Goal: Task Accomplishment & Management: Complete application form

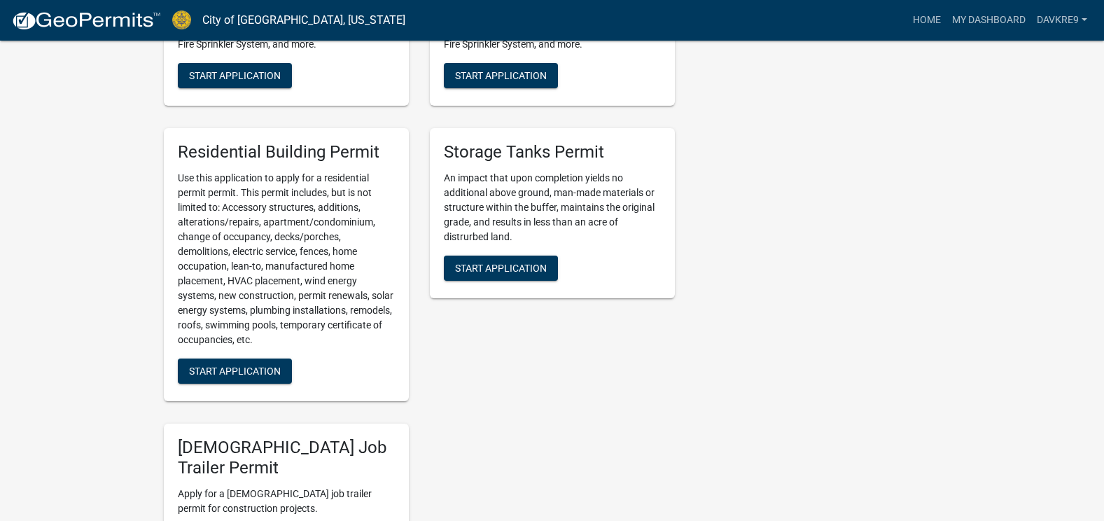
scroll to position [1120, 0]
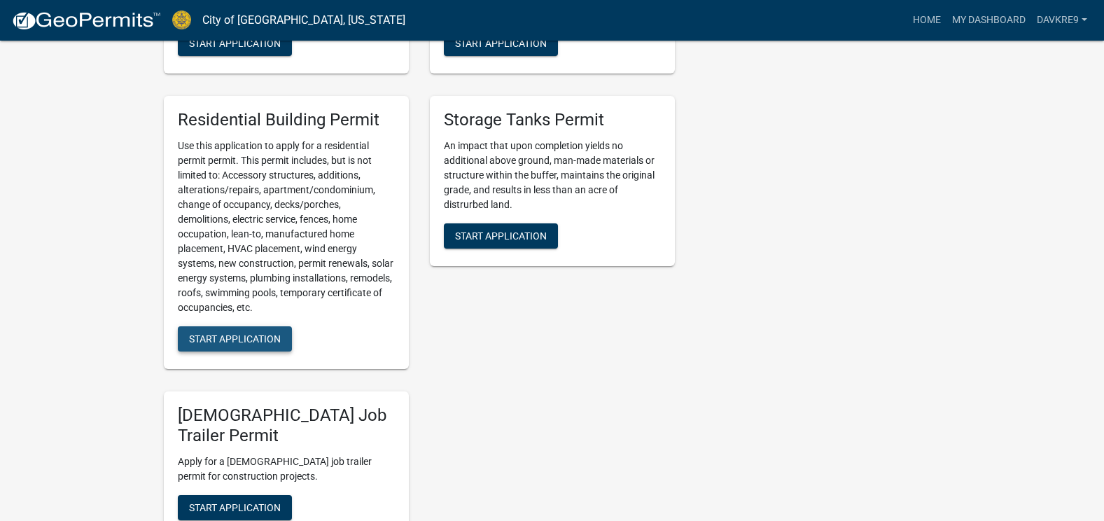
click at [229, 342] on span "Start Application" at bounding box center [235, 338] width 92 height 11
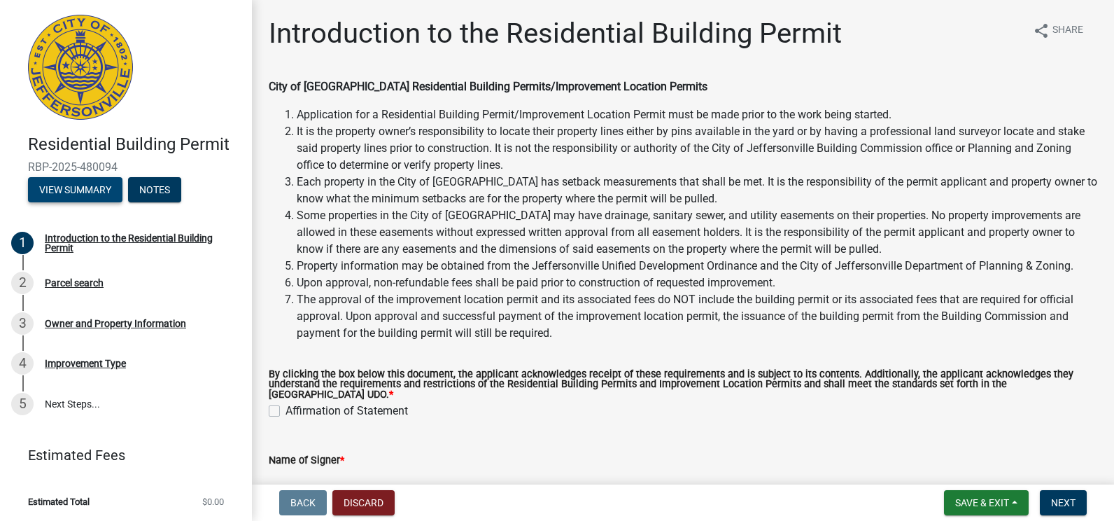
click at [62, 192] on button "View Summary" at bounding box center [75, 189] width 94 height 25
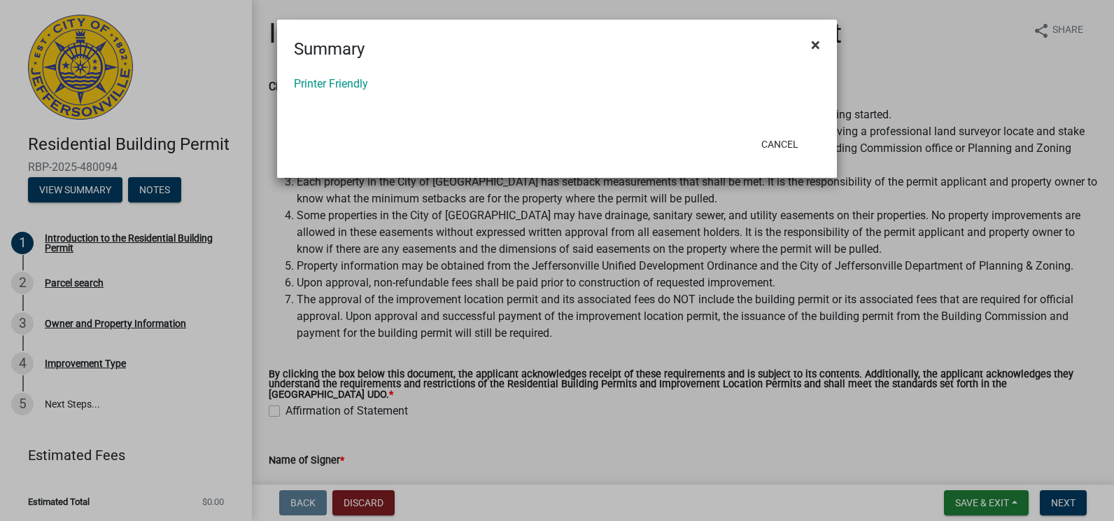
click at [816, 43] on span "×" at bounding box center [815, 45] width 9 height 20
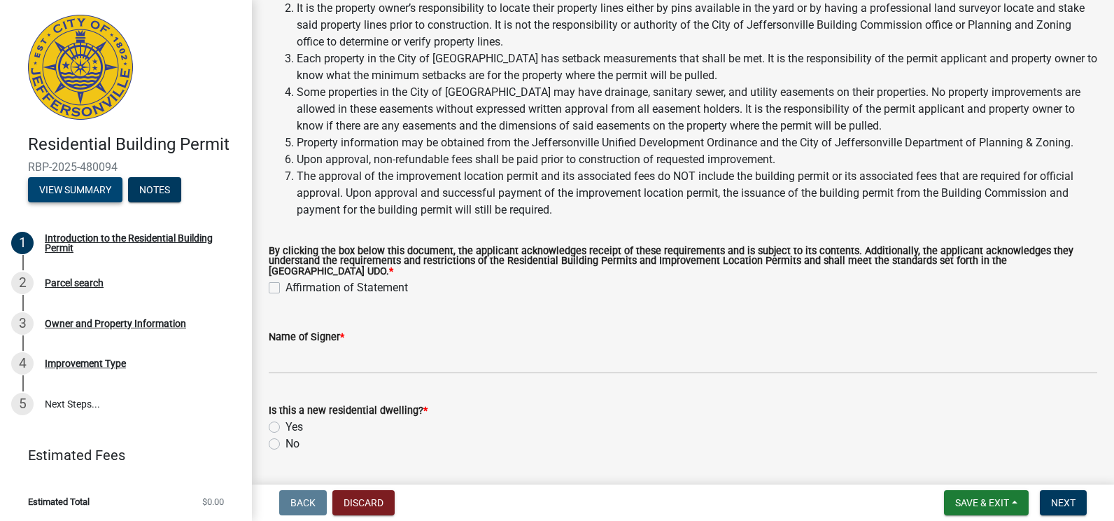
scroll to position [234, 0]
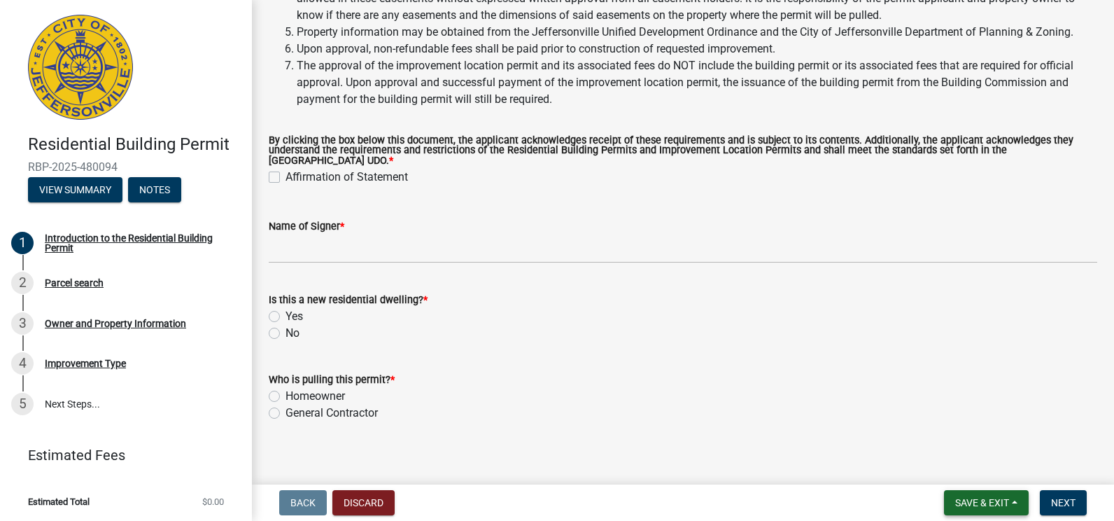
click at [981, 507] on span "Save & Exit" at bounding box center [982, 502] width 54 height 11
click at [943, 432] on button "Save" at bounding box center [973, 433] width 112 height 34
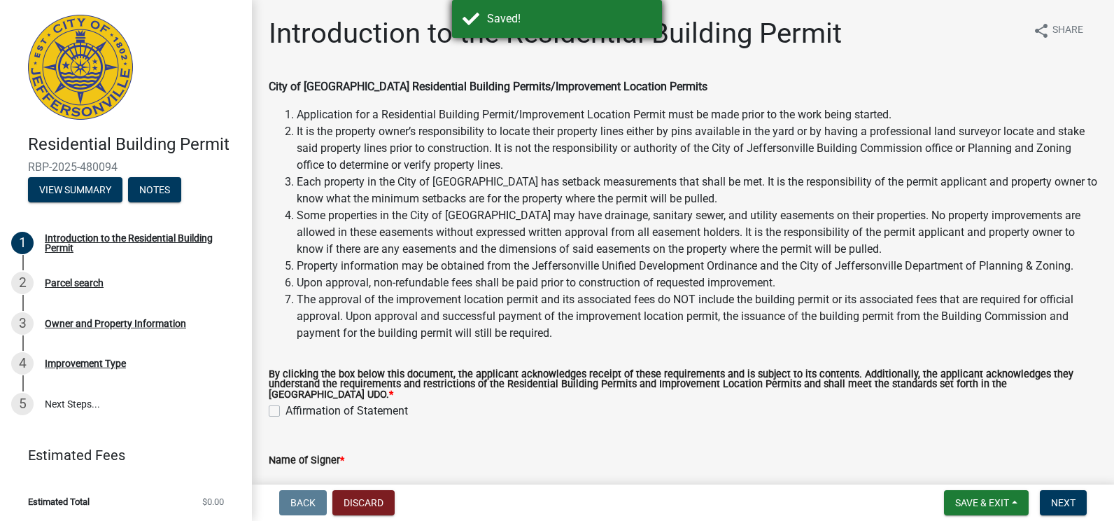
click at [543, 24] on div "Saved!" at bounding box center [569, 18] width 164 height 17
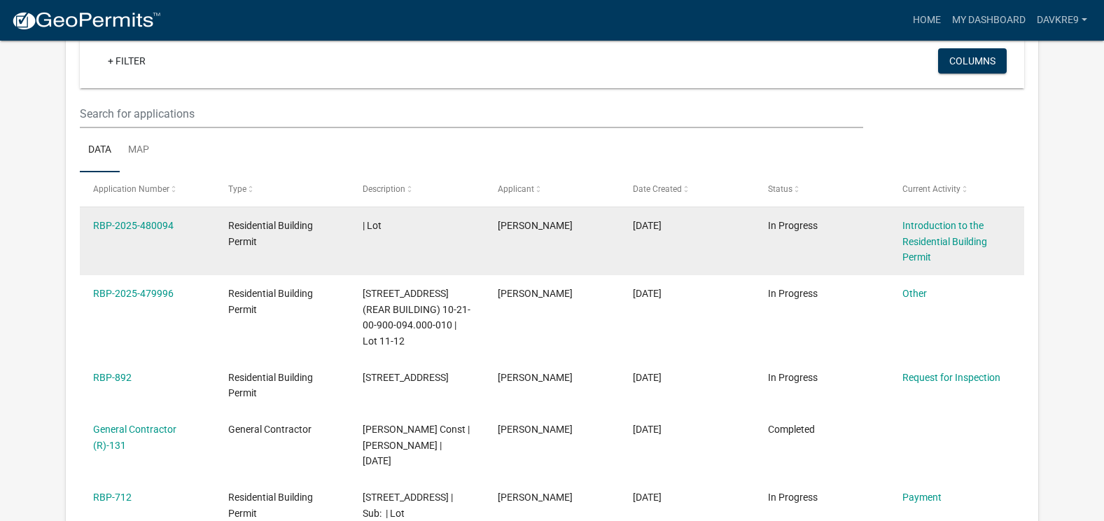
scroll to position [115, 0]
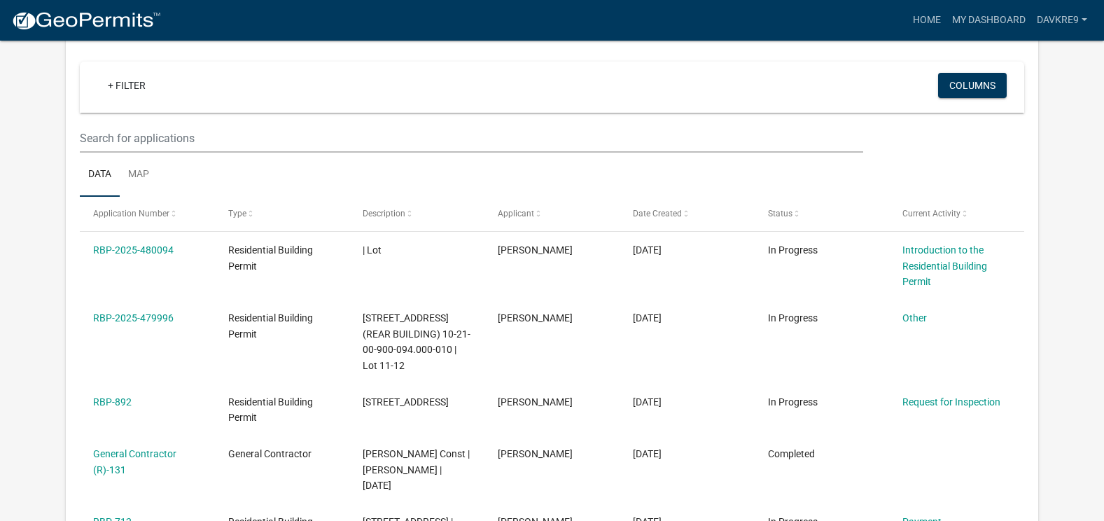
drag, startPoint x: 138, startPoint y: 246, endPoint x: 1076, endPoint y: 295, distance: 939.7
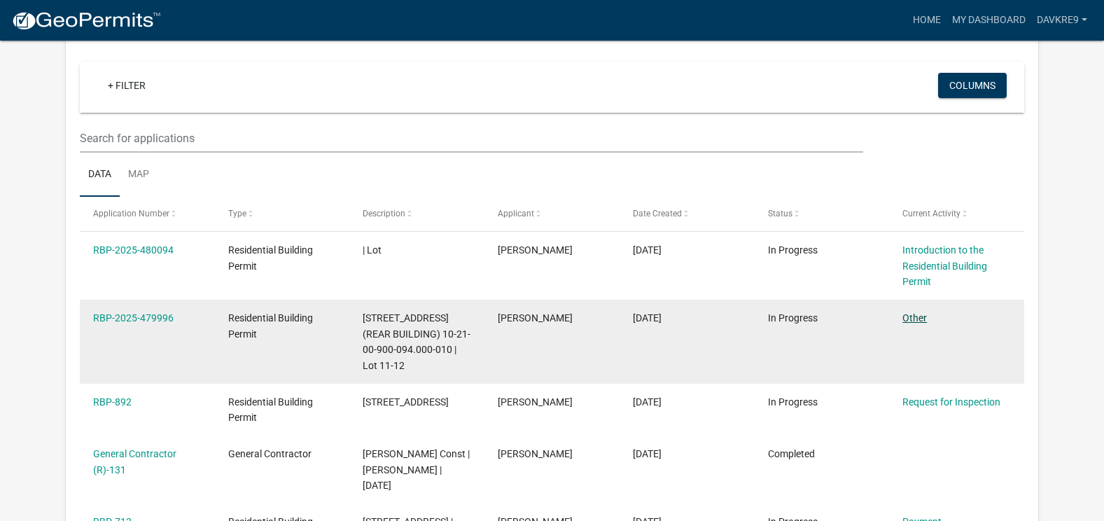
click at [910, 319] on link "Other" at bounding box center [914, 317] width 24 height 11
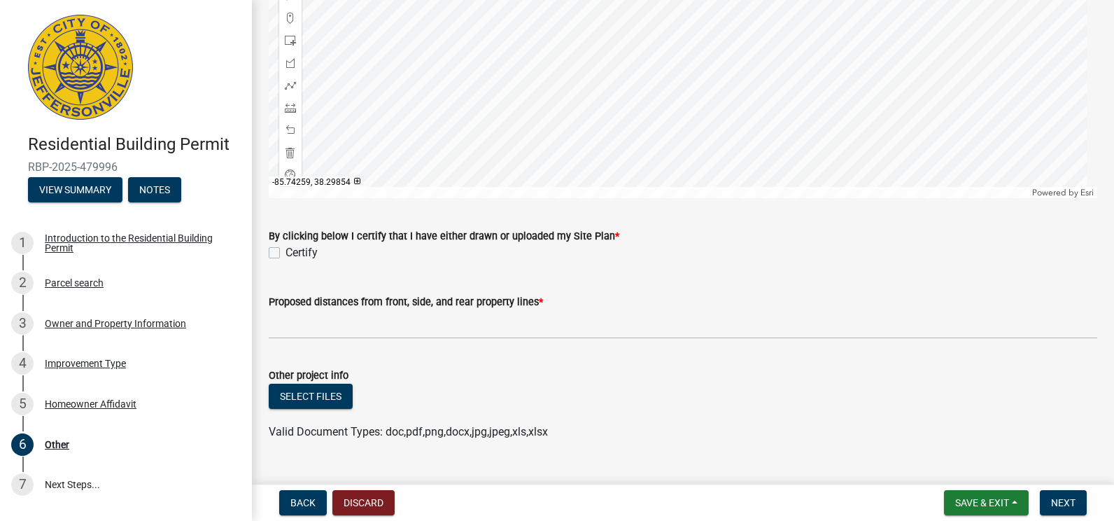
scroll to position [1160, 0]
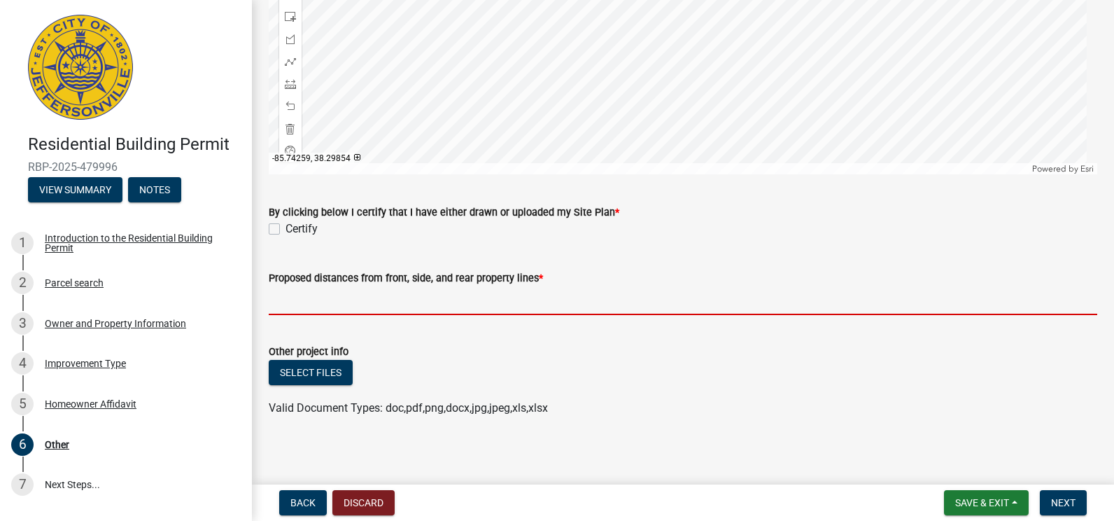
click at [283, 296] on input "Proposed distances from front, side, and rear property lines *" at bounding box center [683, 300] width 829 height 29
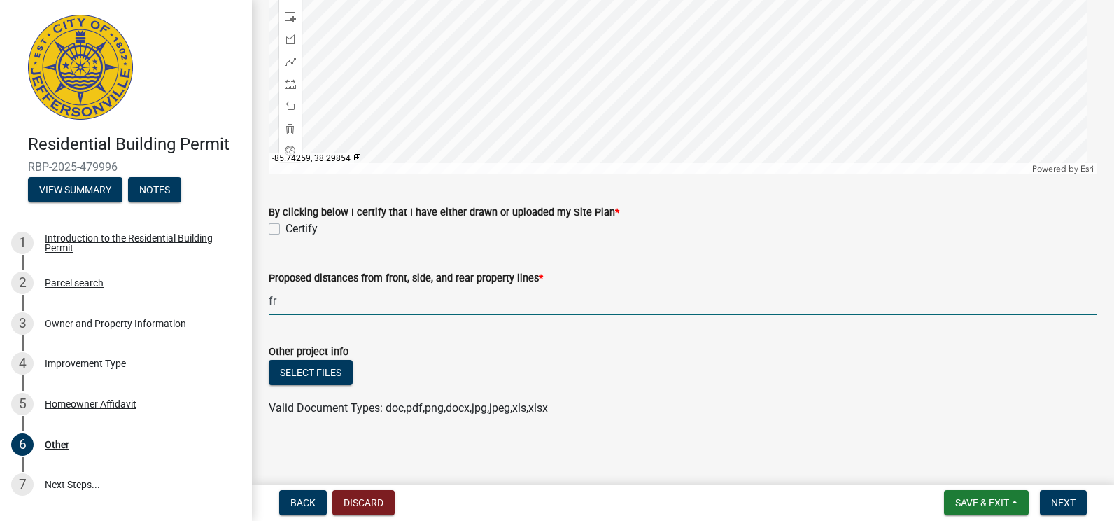
type input "f"
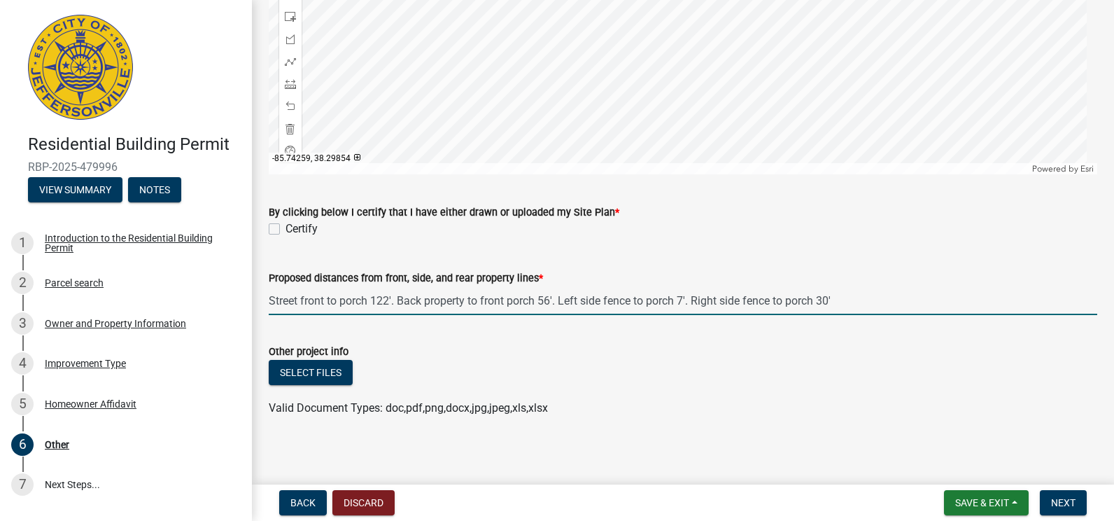
type input "Street front to porch 122'. Back property to front porch 56'. Left side fence t…"
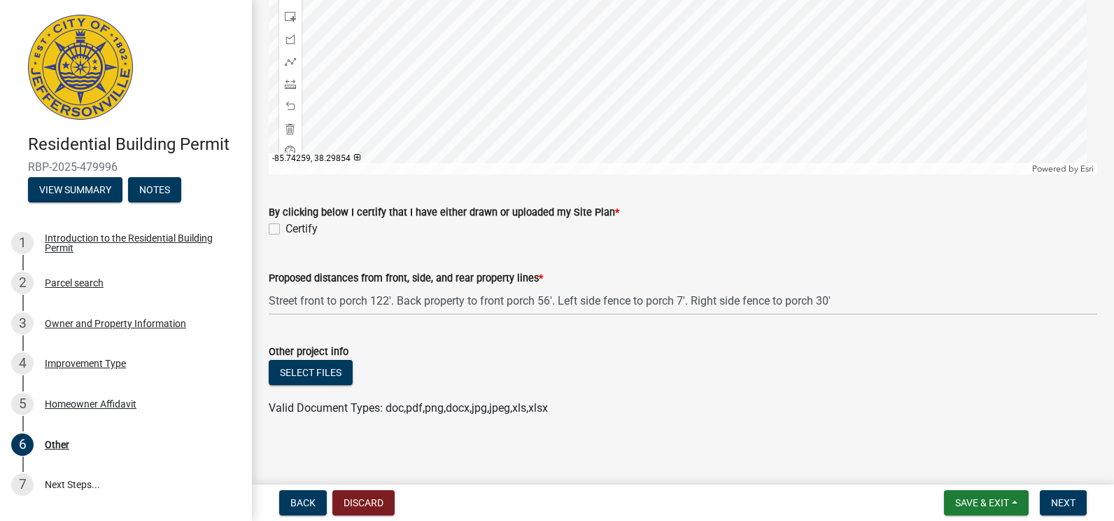
click at [286, 226] on label "Certify" at bounding box center [302, 228] width 32 height 17
click at [286, 226] on input "Certify" at bounding box center [290, 224] width 9 height 9
checkbox input "true"
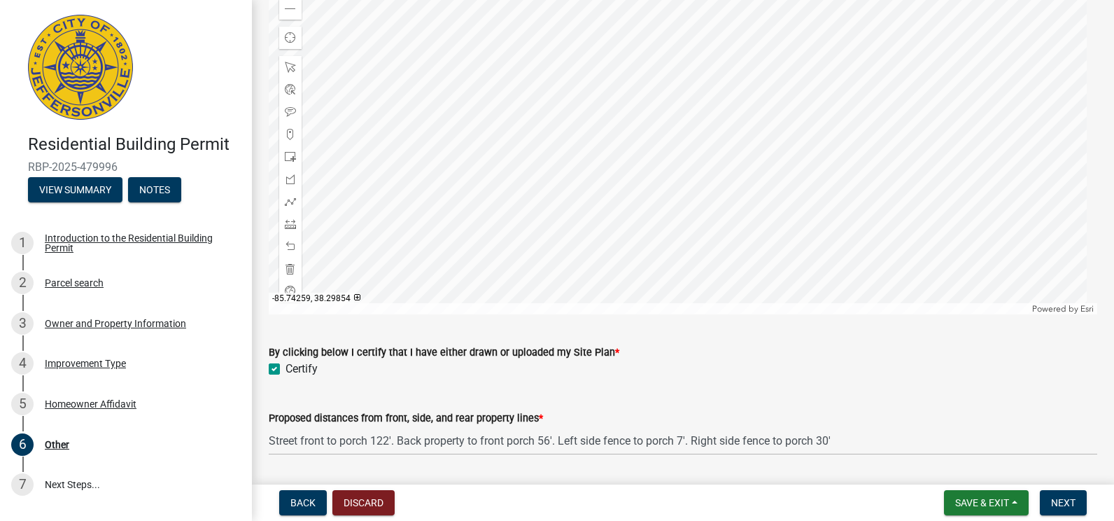
scroll to position [950, 0]
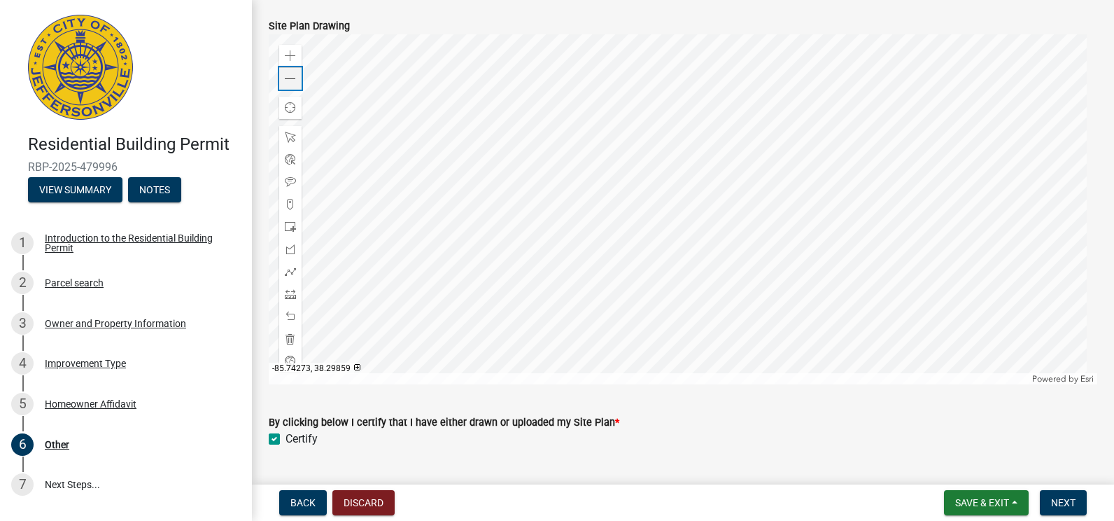
click at [285, 73] on span at bounding box center [290, 78] width 11 height 11
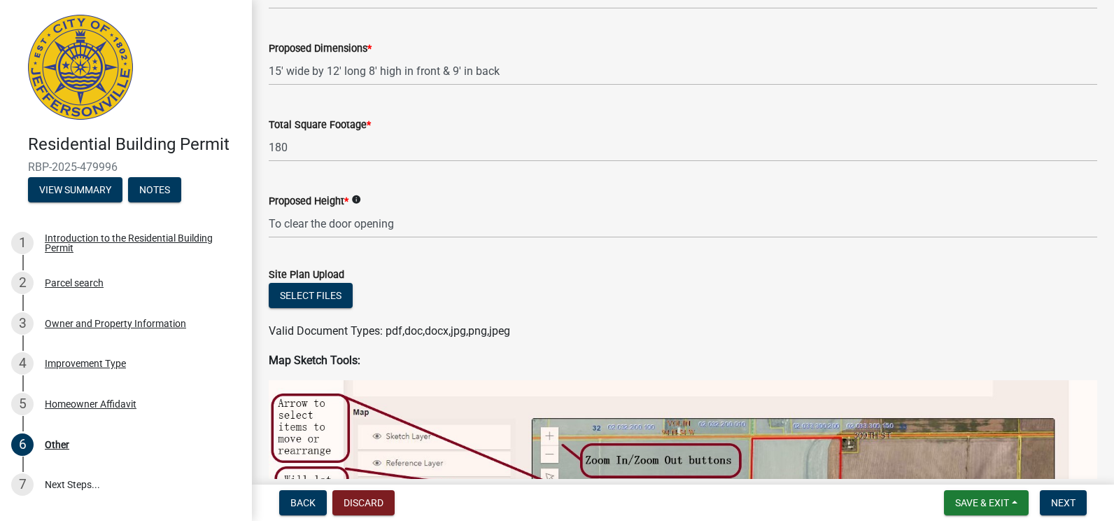
scroll to position [140, 0]
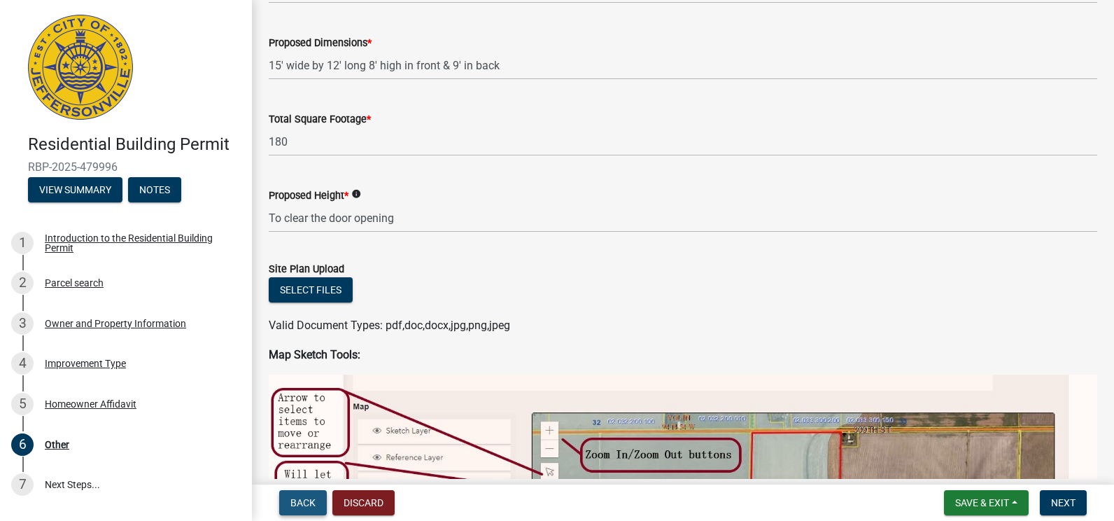
click at [300, 502] on span "Back" at bounding box center [302, 502] width 25 height 11
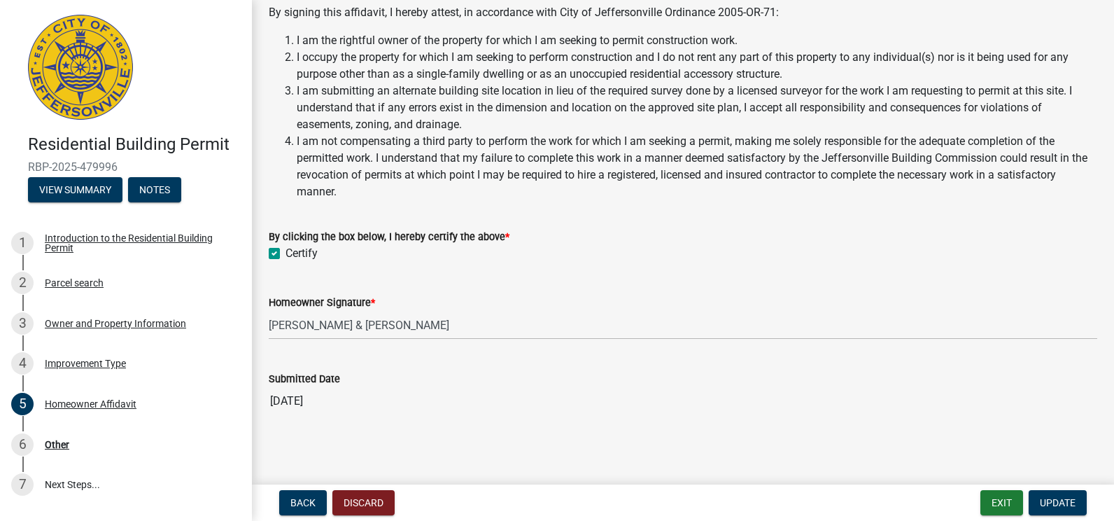
scroll to position [362, 0]
click at [1061, 498] on span "Update" at bounding box center [1058, 502] width 36 height 11
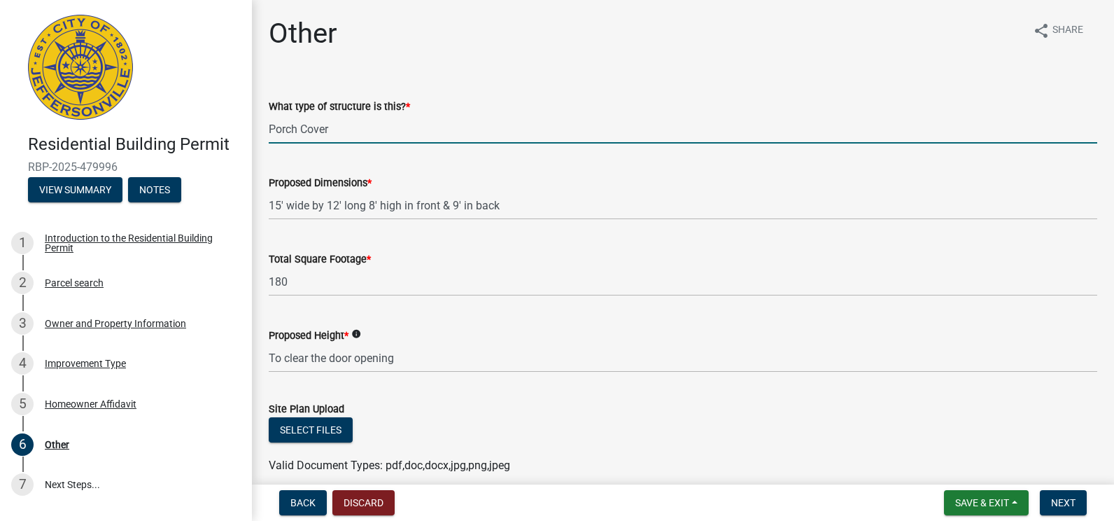
click at [297, 127] on input "Porch Cover" at bounding box center [683, 129] width 829 height 29
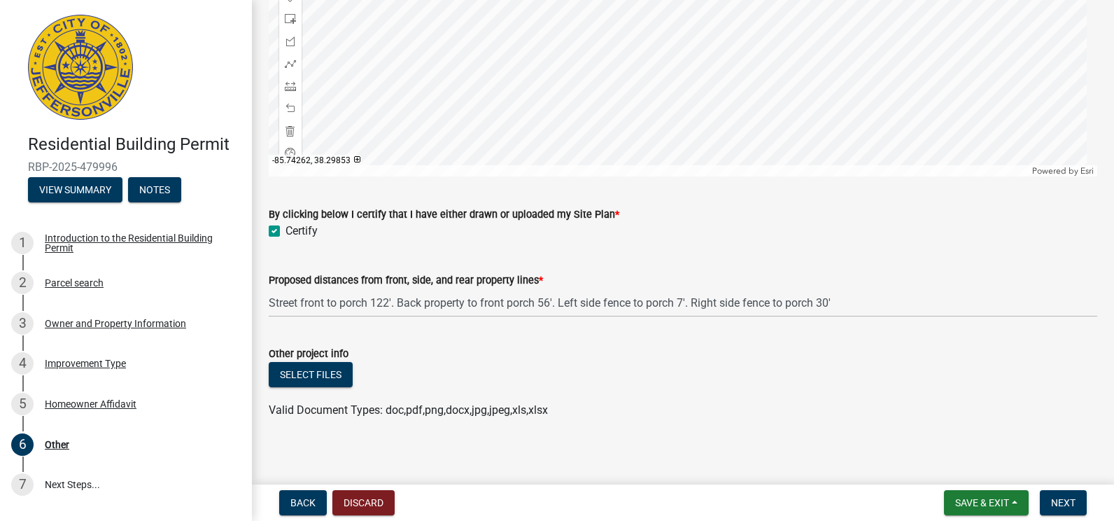
scroll to position [1160, 0]
type input "Porch roof Cover"
click at [1061, 503] on span "Next" at bounding box center [1063, 502] width 24 height 11
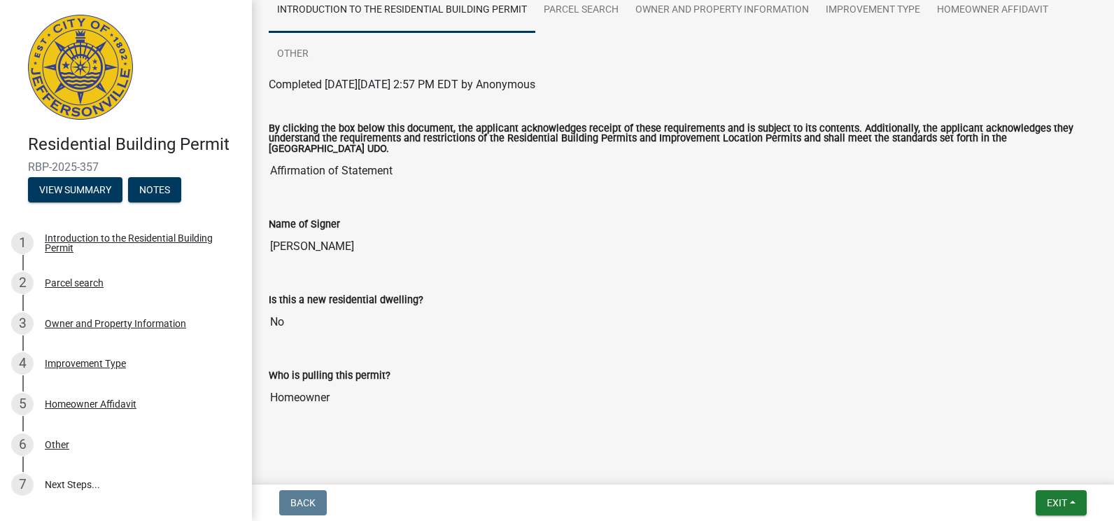
scroll to position [124, 0]
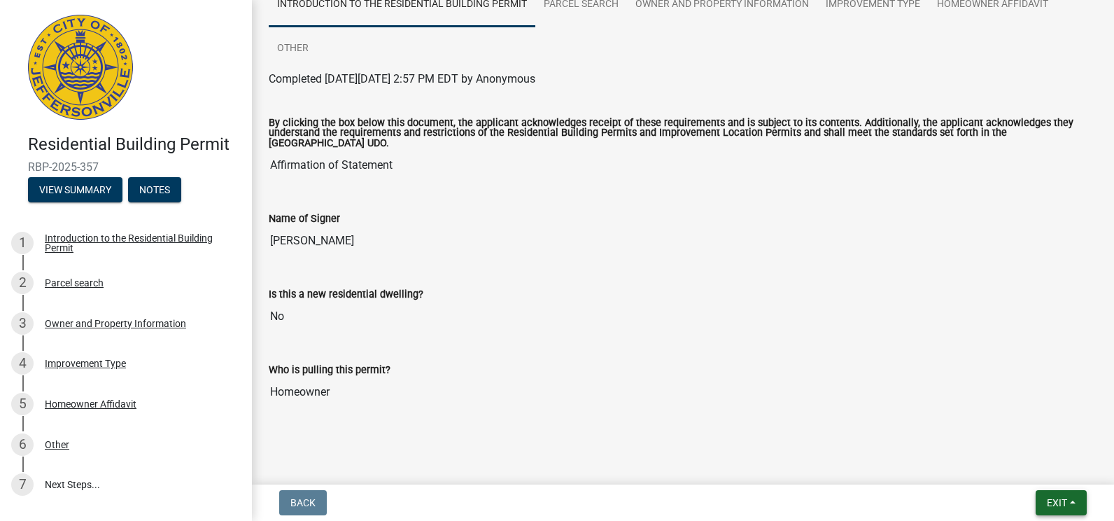
click at [1051, 505] on span "Exit" at bounding box center [1057, 502] width 20 height 11
click at [1057, 505] on span "Exit" at bounding box center [1057, 502] width 20 height 11
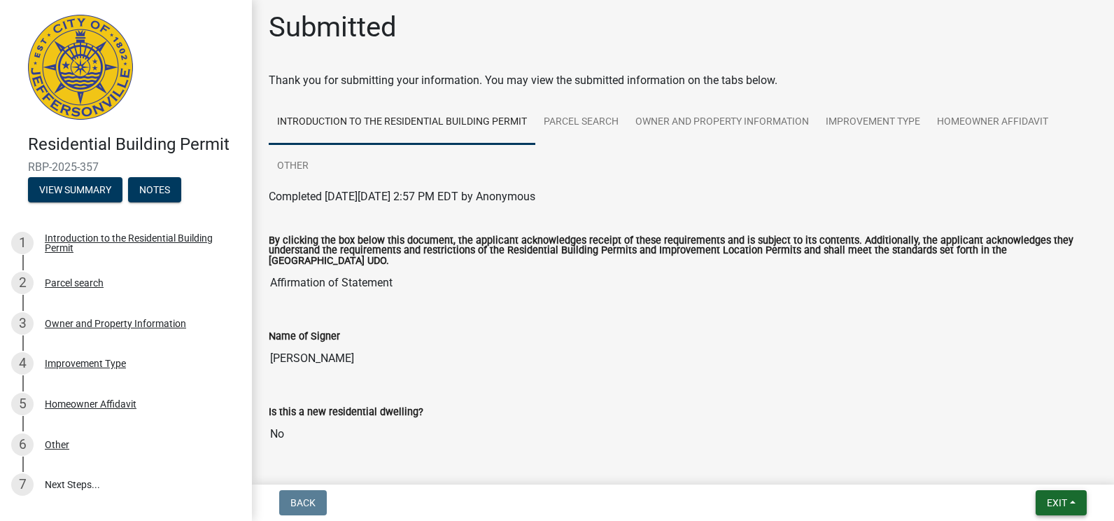
scroll to position [0, 0]
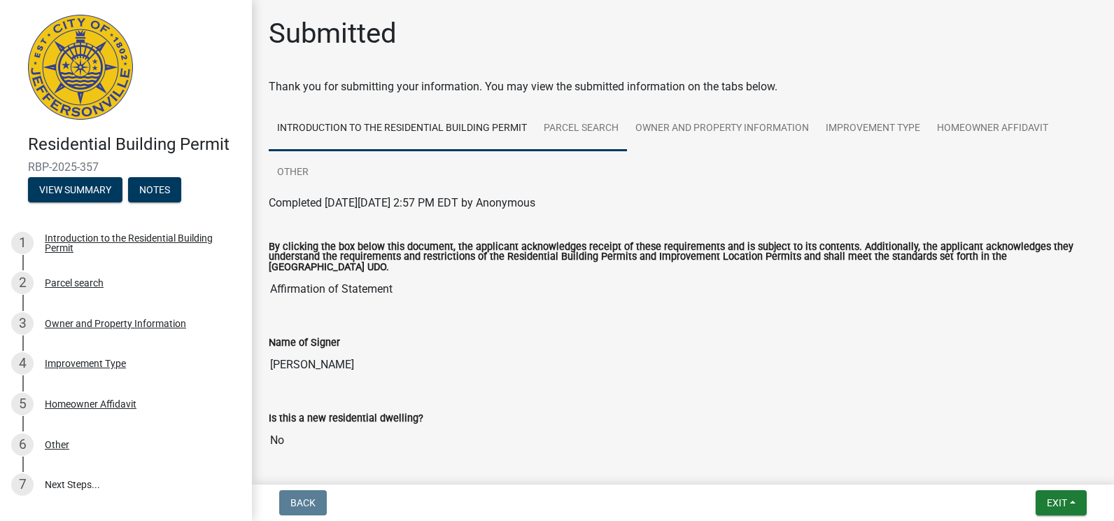
click at [589, 127] on link "Parcel search" at bounding box center [581, 128] width 92 height 45
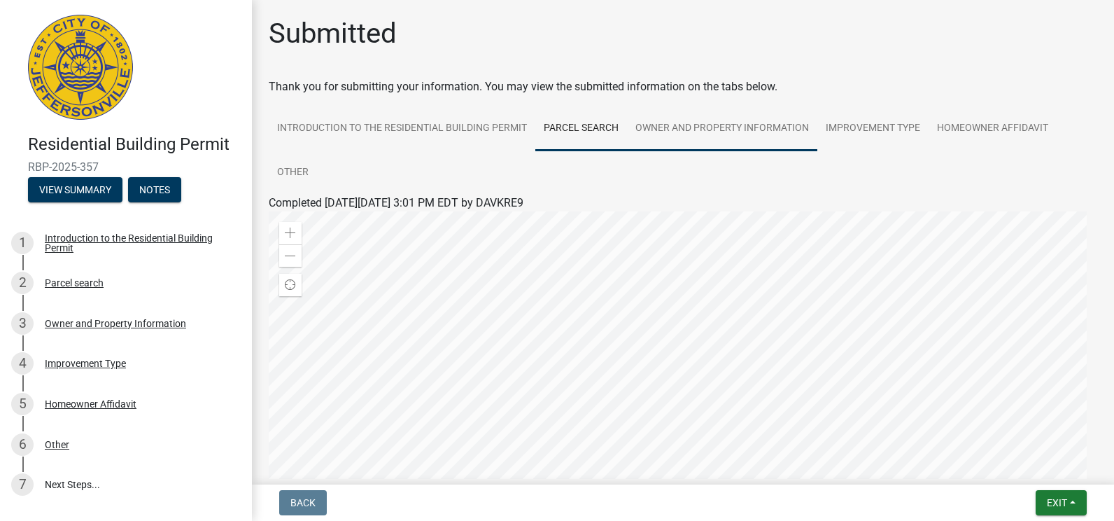
click at [717, 129] on link "Owner and Property Information" at bounding box center [722, 128] width 190 height 45
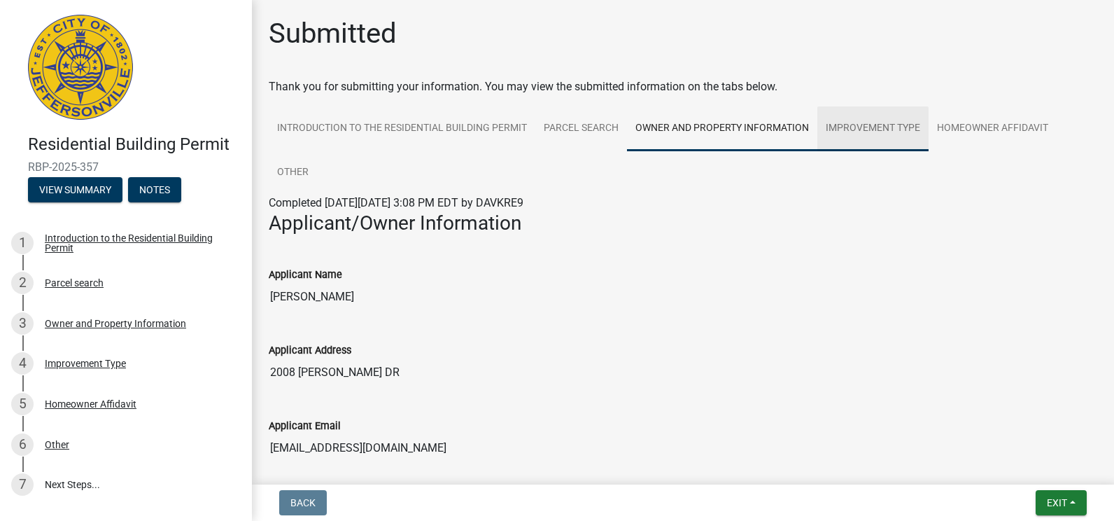
click at [888, 127] on link "Improvement Type" at bounding box center [872, 128] width 111 height 45
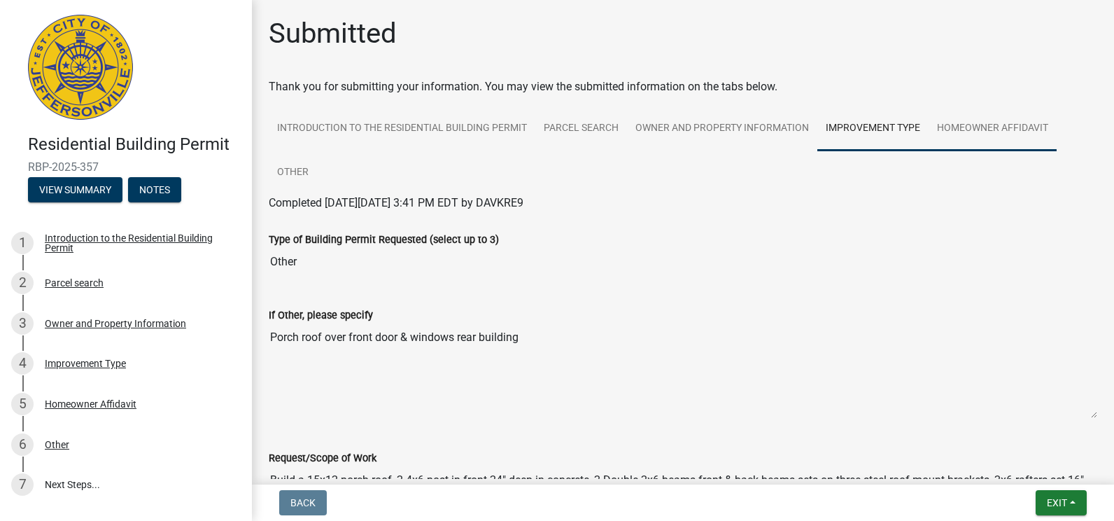
click at [990, 123] on link "Homeowner Affidavit" at bounding box center [993, 128] width 128 height 45
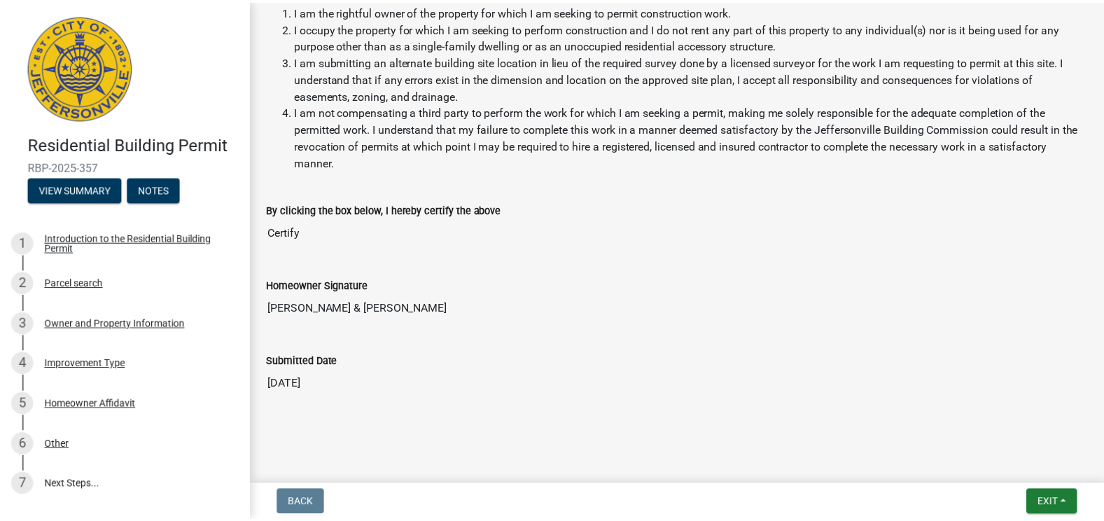
scroll to position [523, 0]
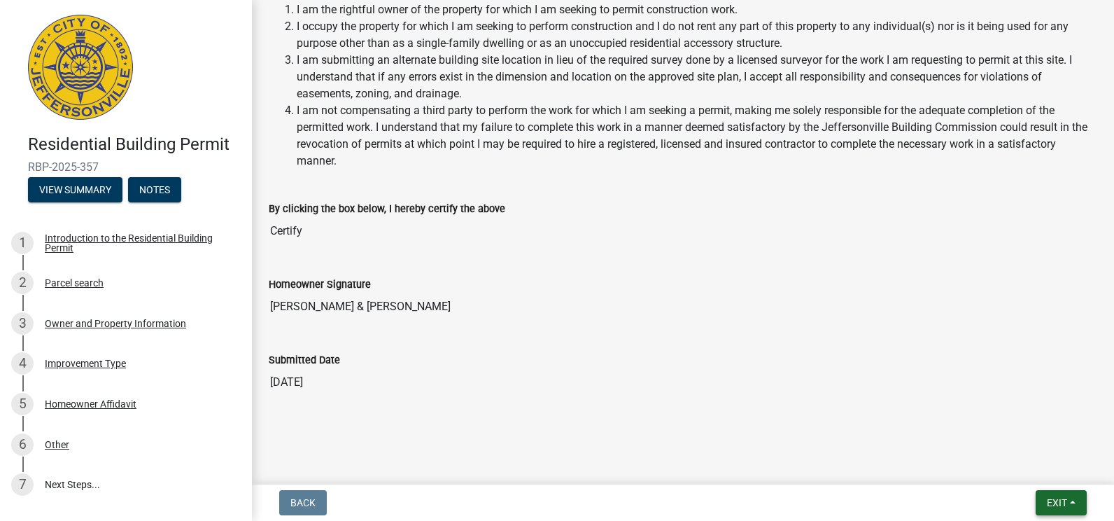
click at [1050, 503] on span "Exit" at bounding box center [1057, 502] width 20 height 11
click at [1005, 464] on button "Save & Exit" at bounding box center [1031, 466] width 112 height 34
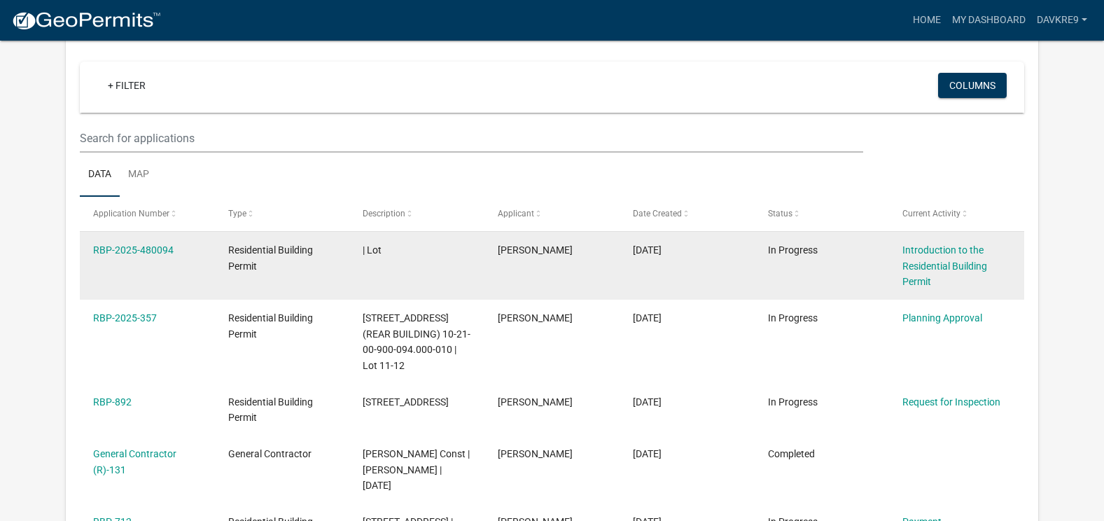
scroll to position [115, 0]
drag, startPoint x: 141, startPoint y: 249, endPoint x: 941, endPoint y: 258, distance: 800.0
drag, startPoint x: 941, startPoint y: 258, endPoint x: 934, endPoint y: 263, distance: 8.0
click at [934, 263] on link "Introduction to the Residential Building Permit" at bounding box center [944, 265] width 85 height 43
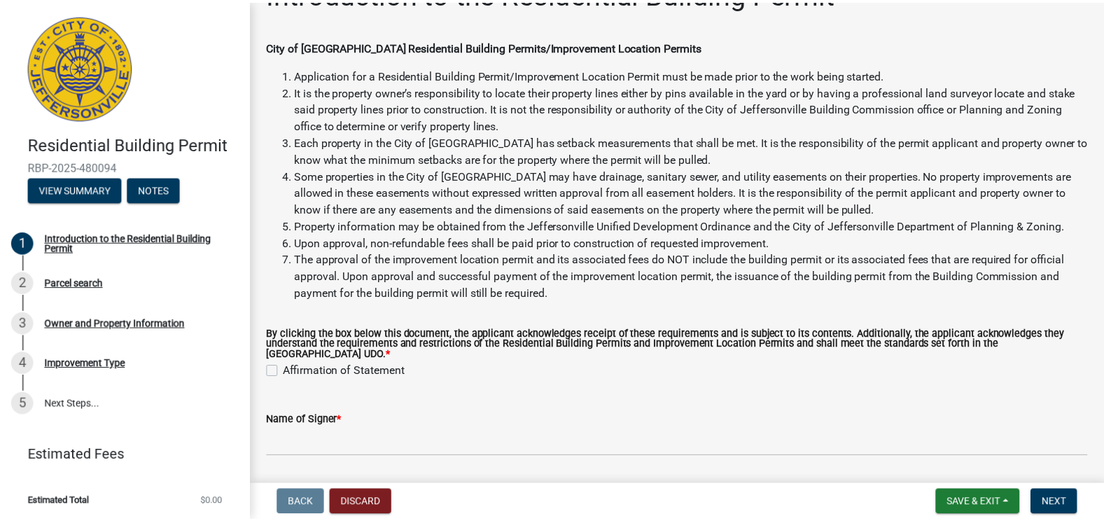
scroll to position [70, 0]
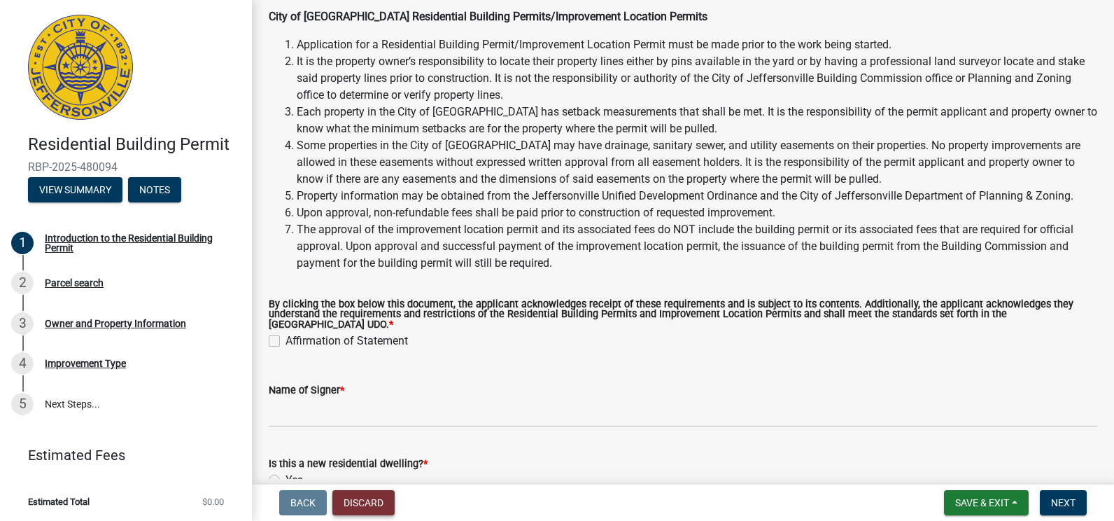
click at [362, 503] on button "Discard" at bounding box center [363, 502] width 62 height 25
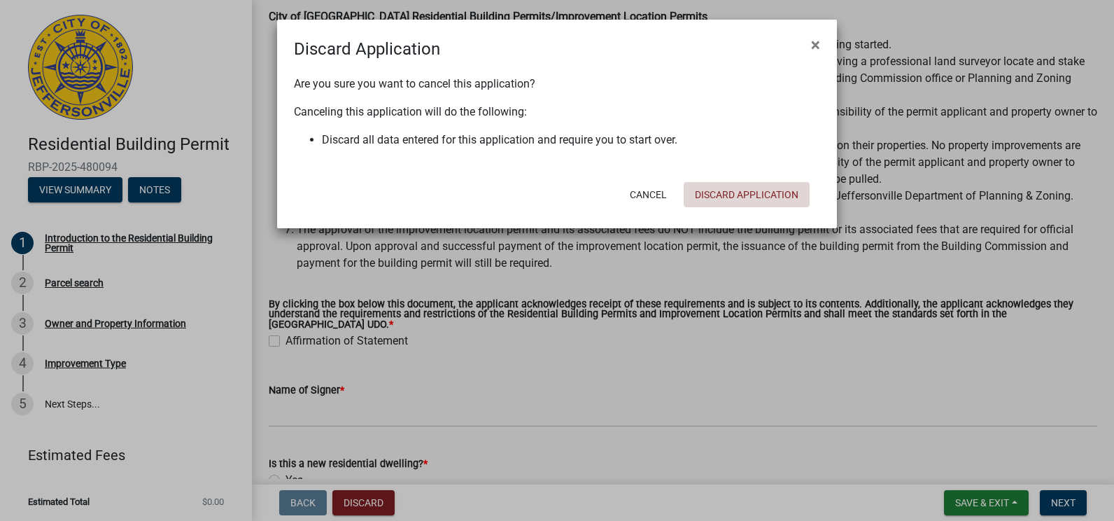
click at [735, 189] on button "Discard Application" at bounding box center [747, 194] width 126 height 25
